Goal: Task Accomplishment & Management: Manage account settings

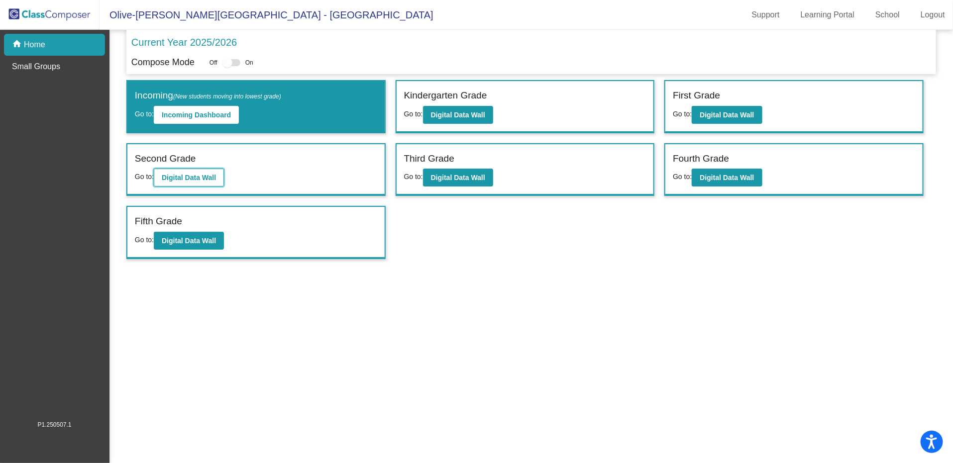
click at [193, 174] on b "Digital Data Wall" at bounding box center [189, 178] width 54 height 8
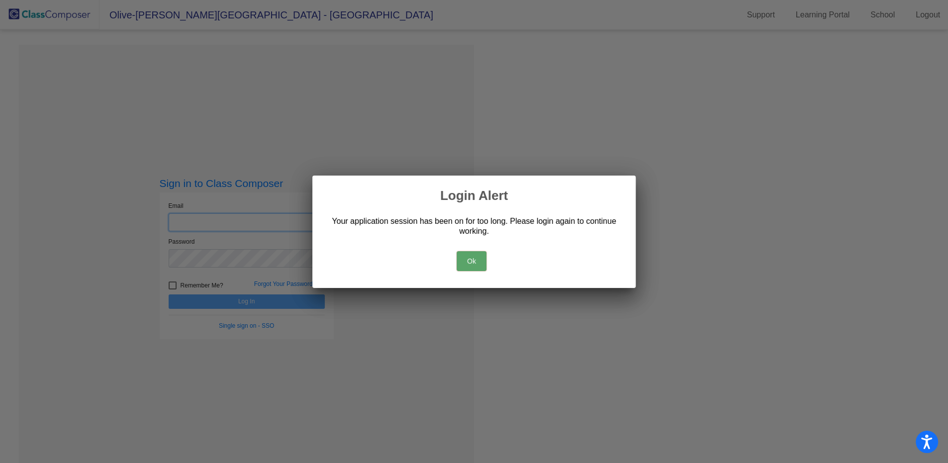
type input "[EMAIL_ADDRESS][DOMAIN_NAME]"
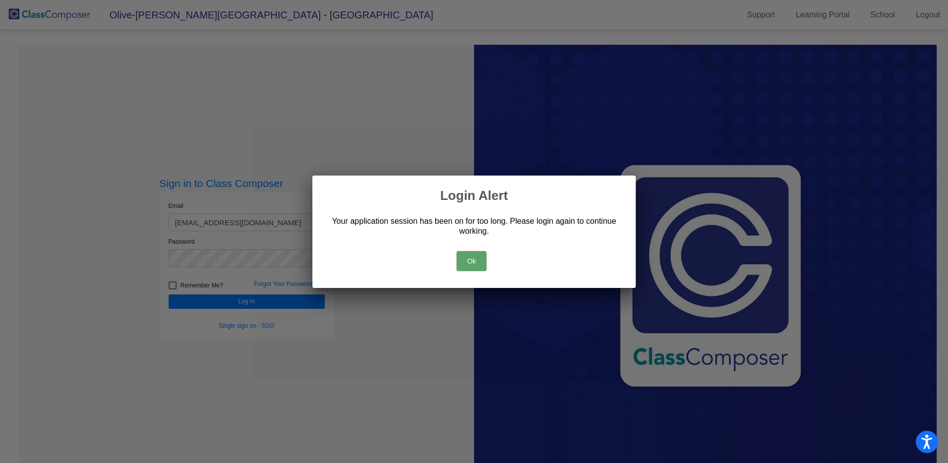
click at [468, 262] on button "Ok" at bounding box center [472, 261] width 30 height 20
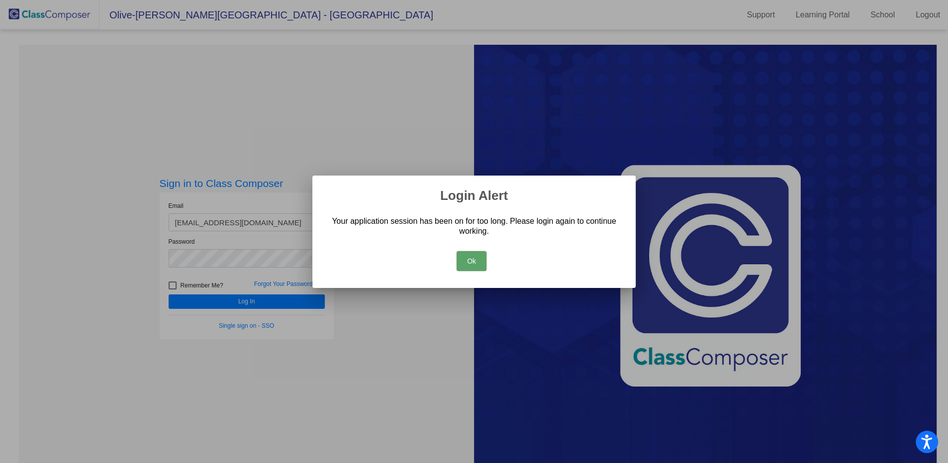
click at [468, 262] on button "Ok" at bounding box center [472, 261] width 30 height 20
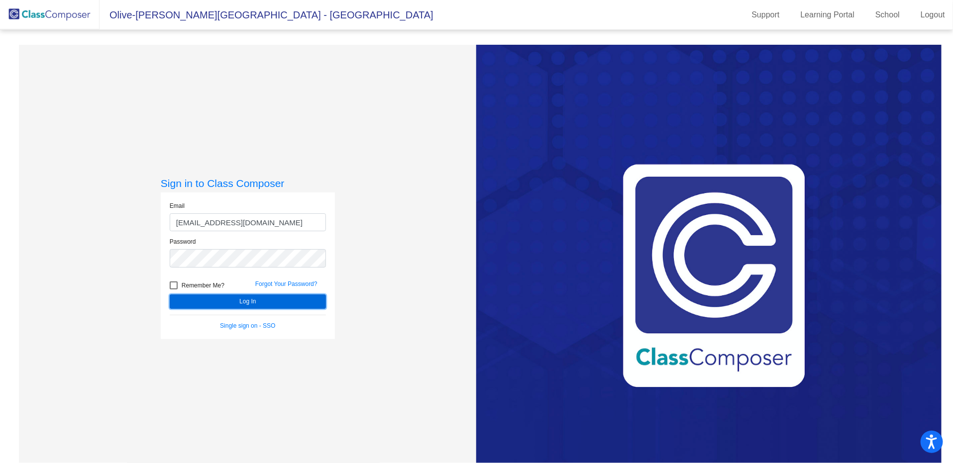
click at [259, 303] on button "Log In" at bounding box center [248, 302] width 156 height 14
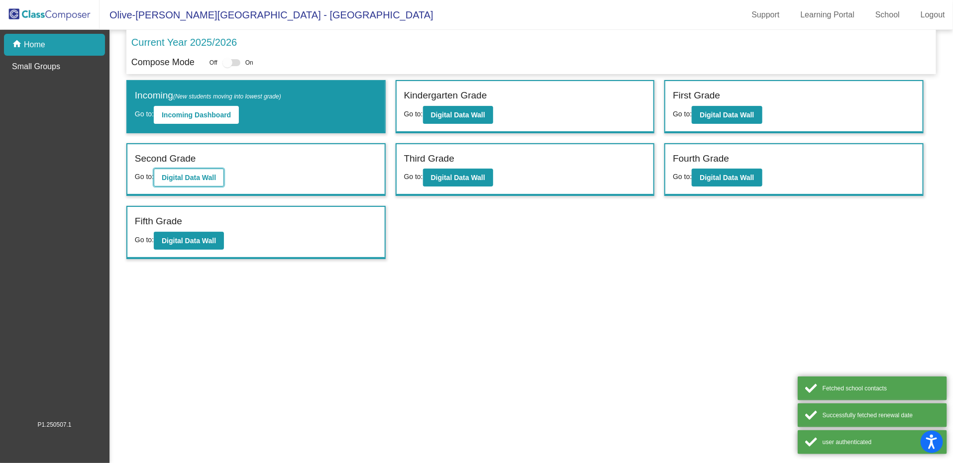
click at [201, 176] on b "Digital Data Wall" at bounding box center [189, 178] width 54 height 8
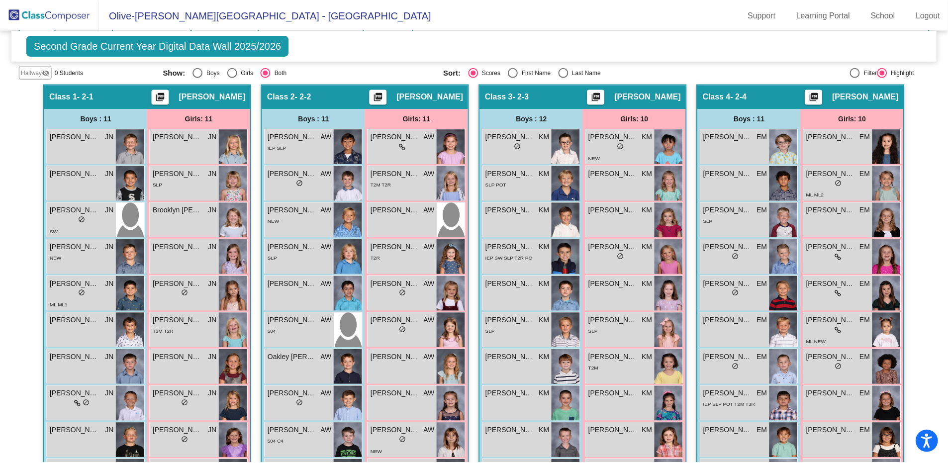
scroll to position [184, 0]
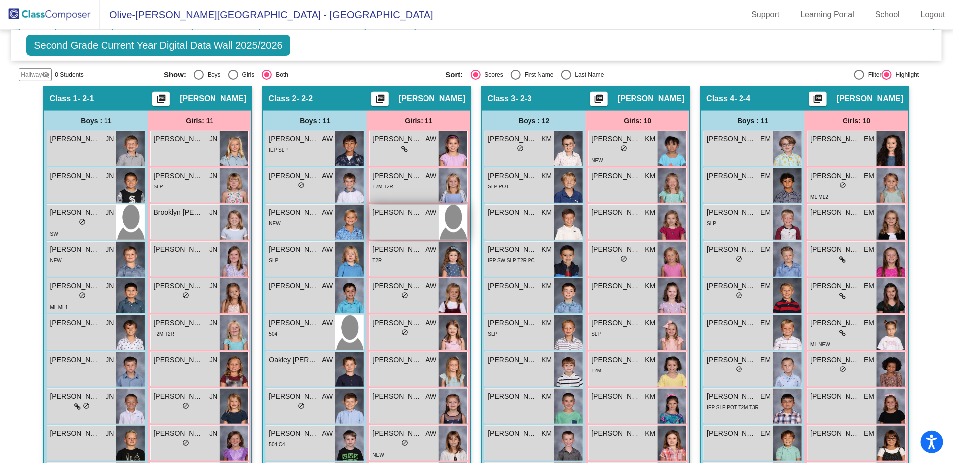
click at [413, 212] on span "[PERSON_NAME]" at bounding box center [397, 212] width 50 height 10
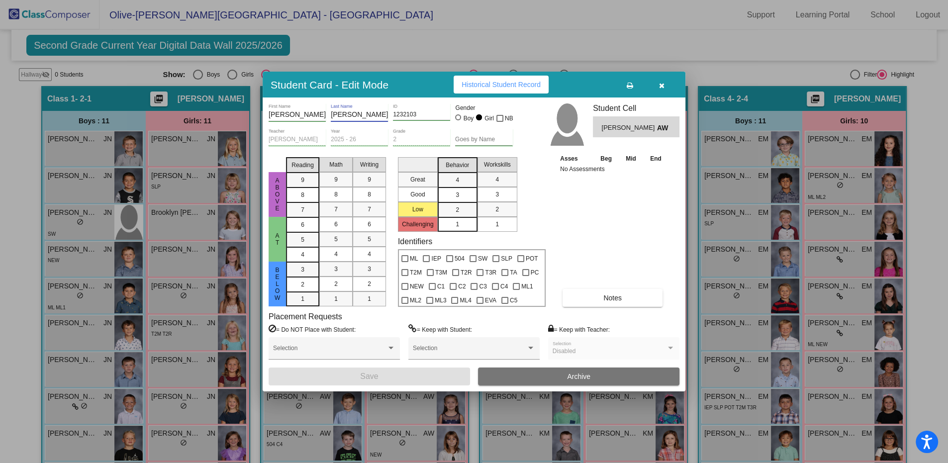
drag, startPoint x: 354, startPoint y: 114, endPoint x: 268, endPoint y: 112, distance: 86.1
click at [268, 112] on div "[PERSON_NAME] First Name [PERSON_NAME] Last Name 1232103 ID Gender Boy Girl NB …" at bounding box center [474, 245] width 423 height 294
click at [660, 87] on icon "button" at bounding box center [661, 85] width 5 height 7
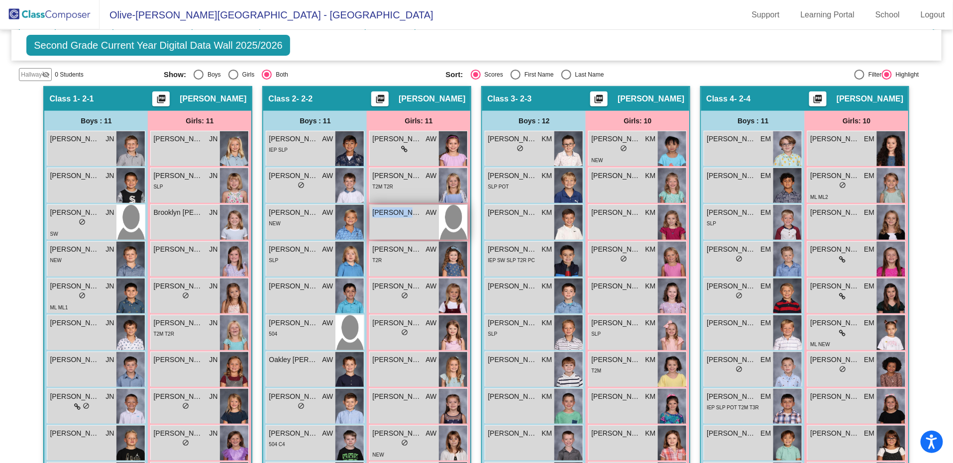
drag, startPoint x: 416, startPoint y: 210, endPoint x: 370, endPoint y: 213, distance: 45.8
click at [372, 213] on span "[PERSON_NAME]" at bounding box center [397, 212] width 50 height 10
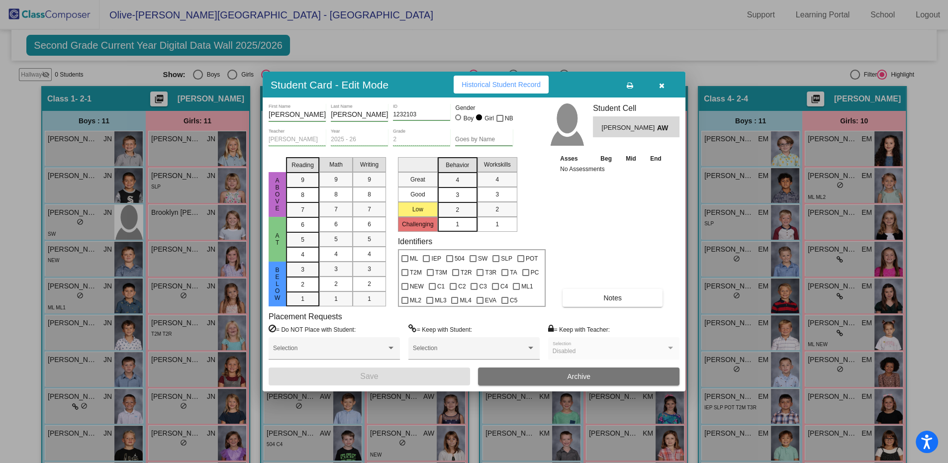
copy span "[PERSON_NAME]"
click at [662, 88] on icon "button" at bounding box center [661, 85] width 5 height 7
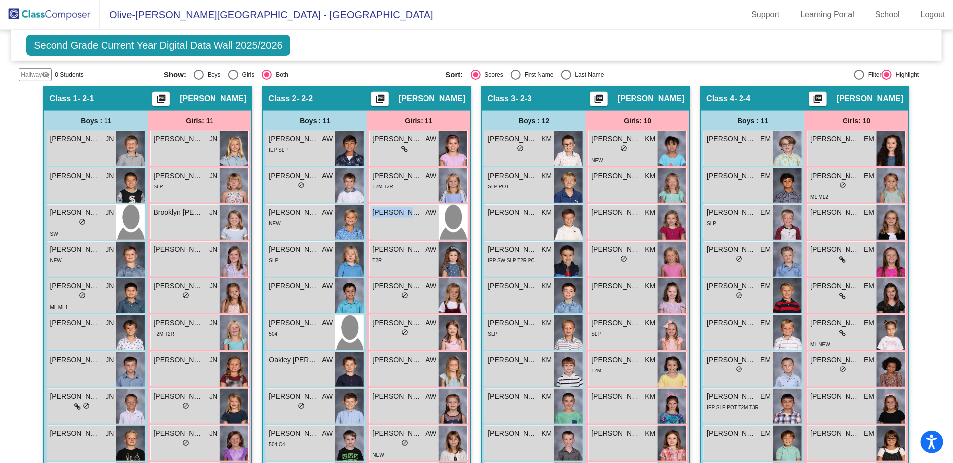
copy span "[PERSON_NAME]"
click at [452, 34] on div "Second Grade Current Year Digital Data Wall 2025/2026 Add, Move, or Retain Stud…" at bounding box center [475, 45] width 929 height 31
click at [412, 212] on span "[PERSON_NAME]" at bounding box center [397, 212] width 50 height 10
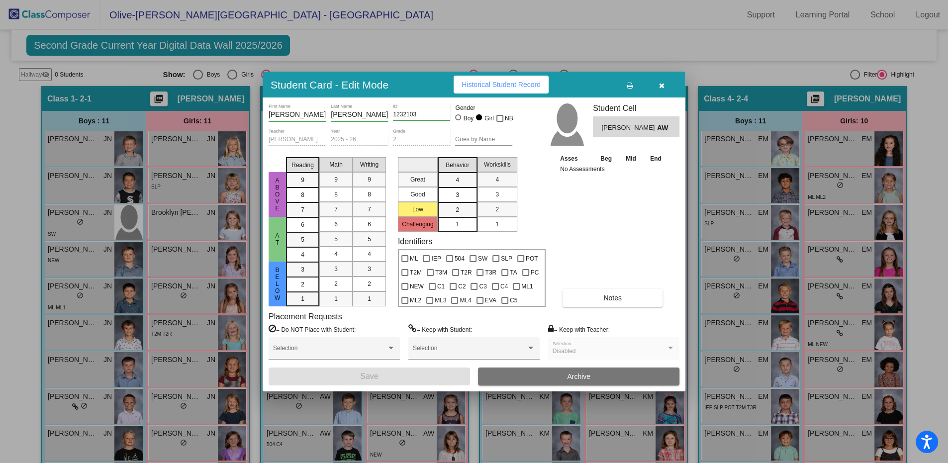
click at [283, 116] on input "[PERSON_NAME]" at bounding box center [297, 115] width 57 height 8
